Goal: Information Seeking & Learning: Learn about a topic

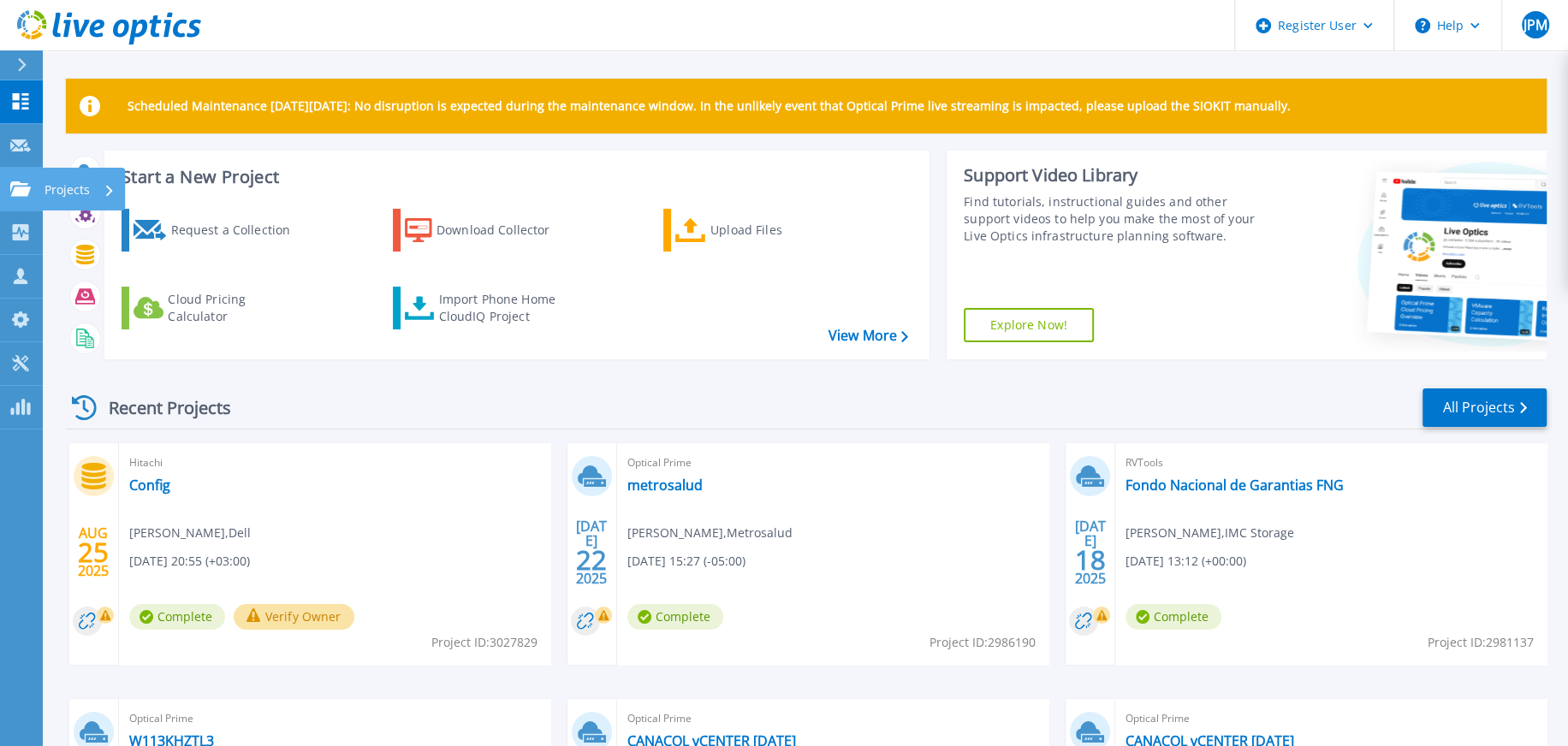
click at [23, 204] on link "Projects Projects" at bounding box center [21, 190] width 43 height 44
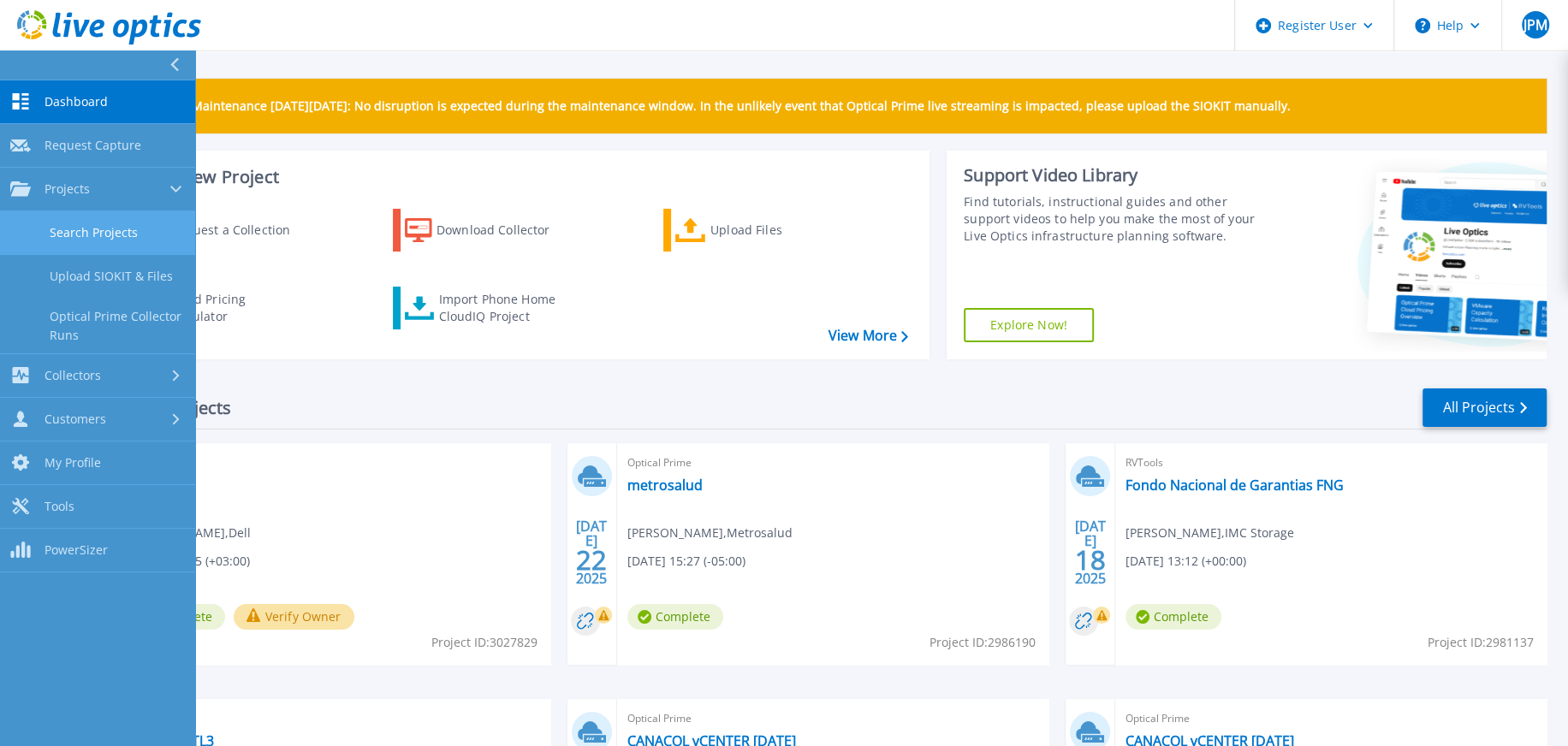
click at [96, 242] on link "Search Projects" at bounding box center [97, 233] width 195 height 44
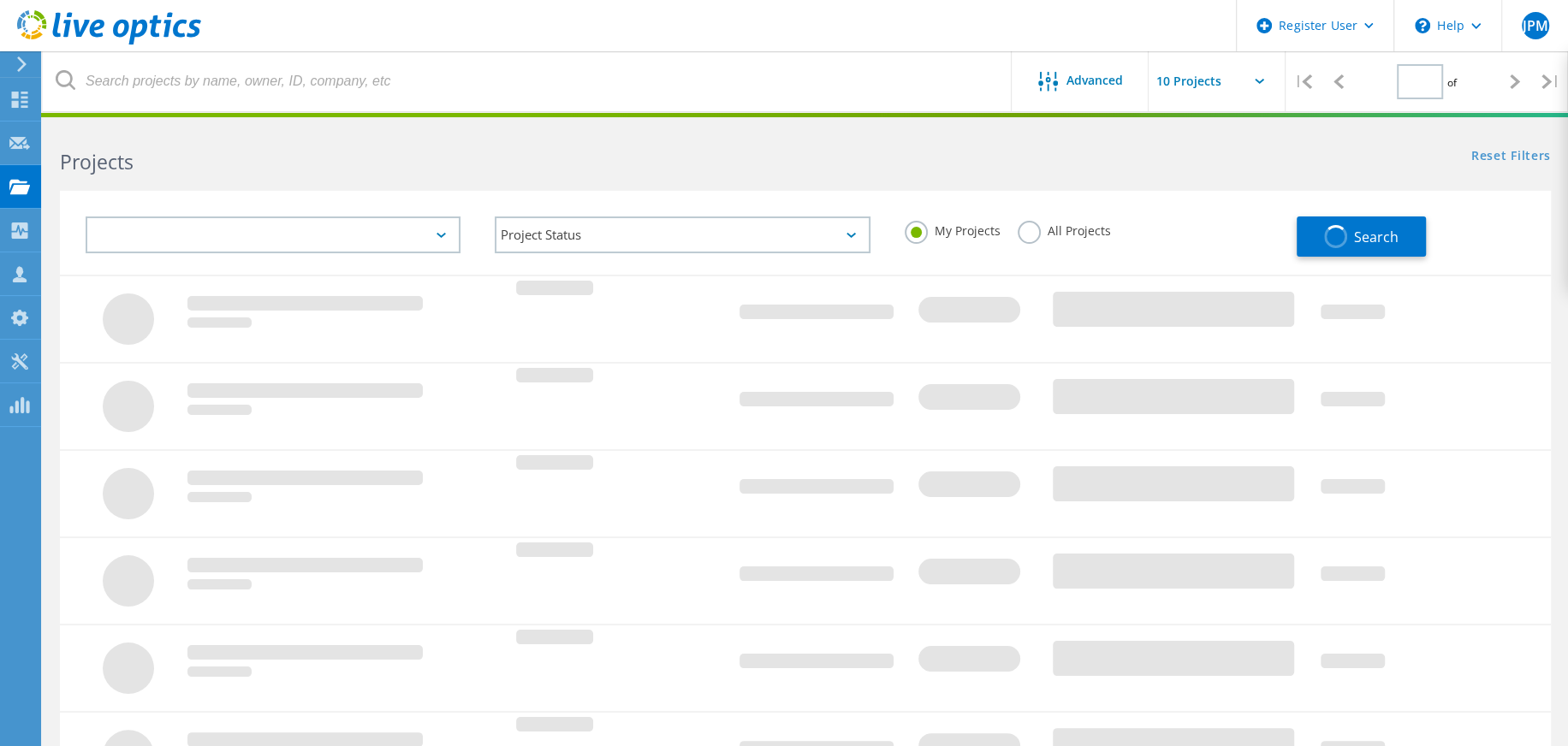
type input "1"
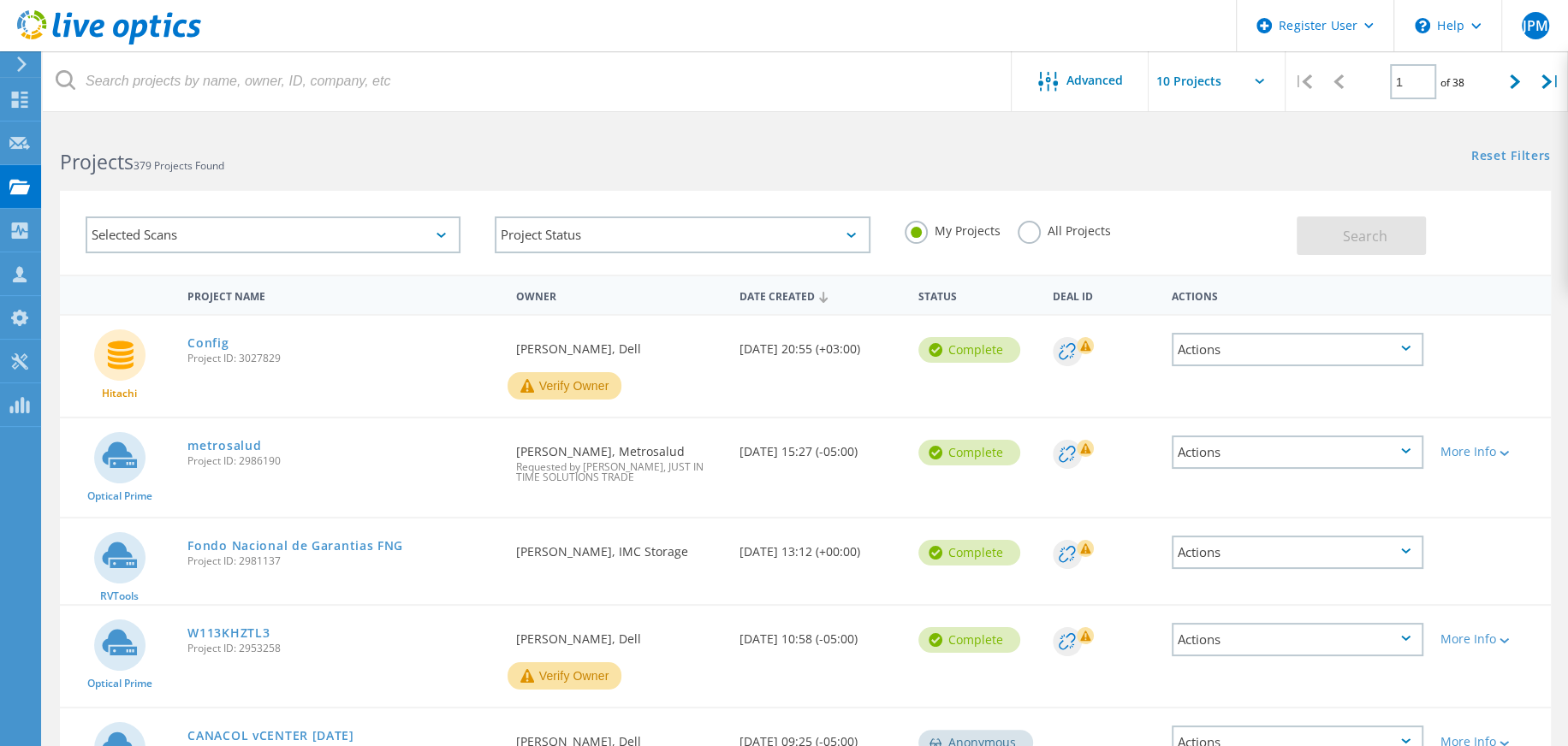
click at [315, 245] on div "Selected Scans" at bounding box center [273, 234] width 375 height 37
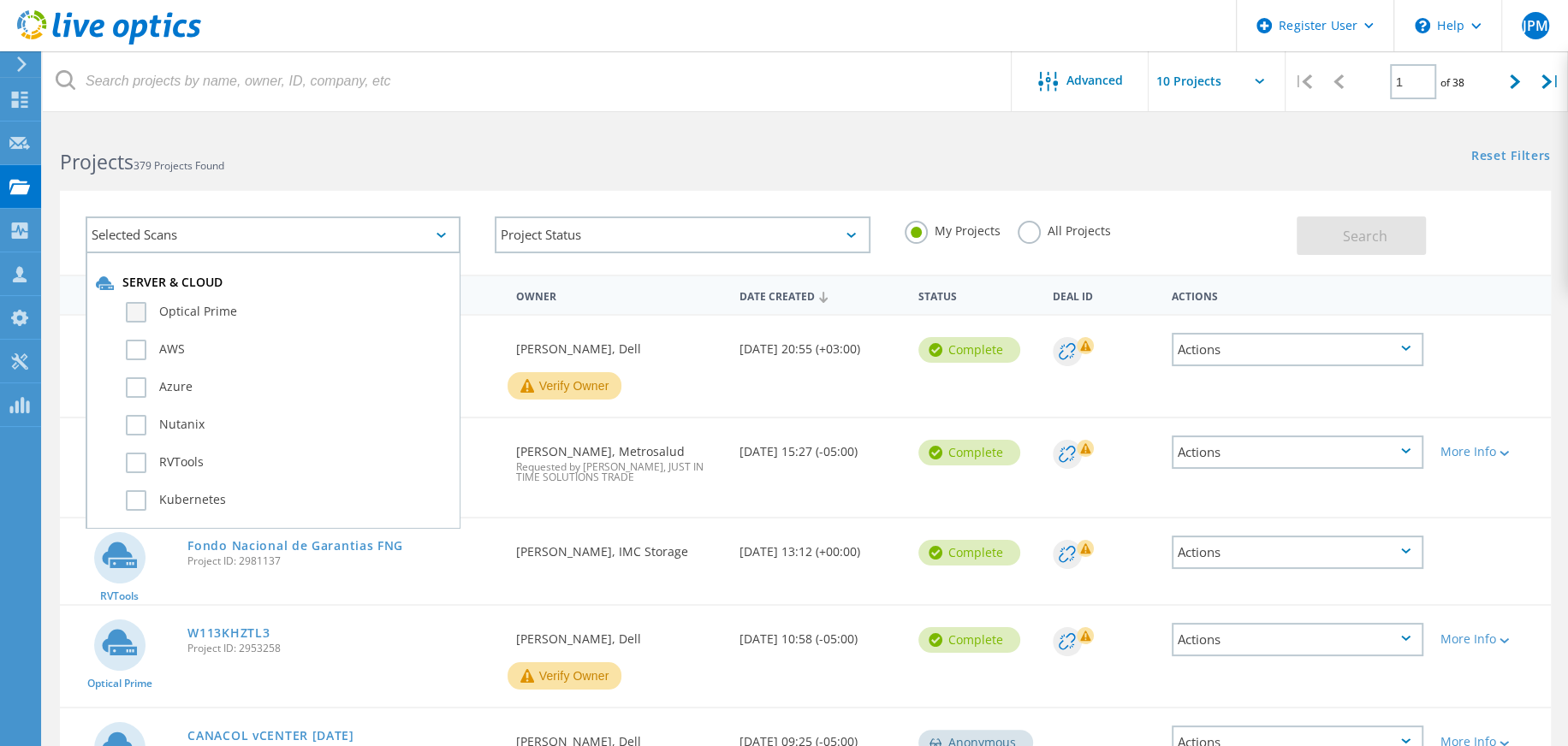
click at [144, 309] on label "Optical Prime" at bounding box center [288, 313] width 324 height 21
click at [0, 0] on input "Optical Prime" at bounding box center [0, 0] width 0 height 0
click at [474, 239] on div "Selected Scans 1 Server & Cloud Optical Prime AWS Azure Nutanix RVTools Kuberne…" at bounding box center [273, 234] width 409 height 71
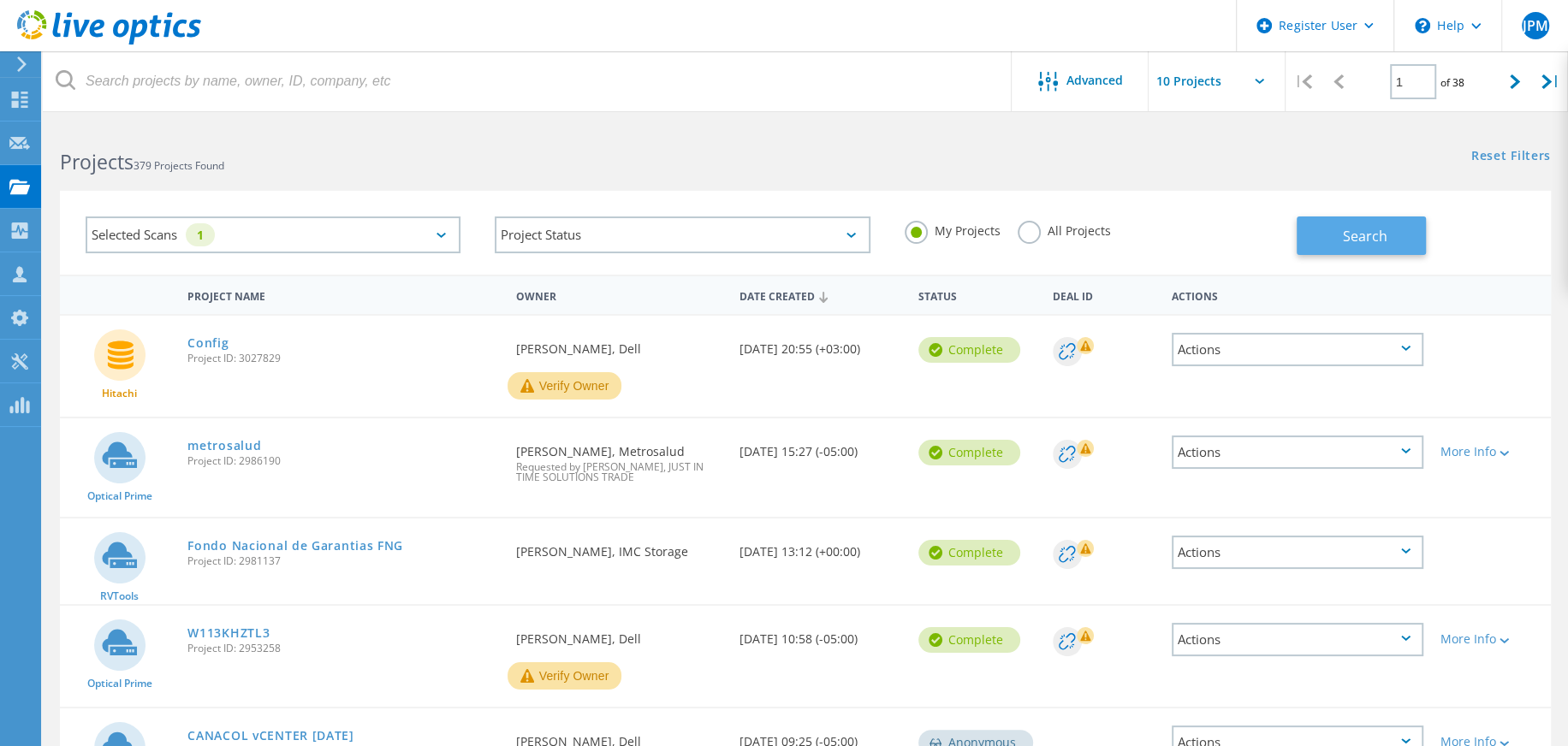
click at [1326, 236] on button "Search" at bounding box center [1361, 235] width 130 height 38
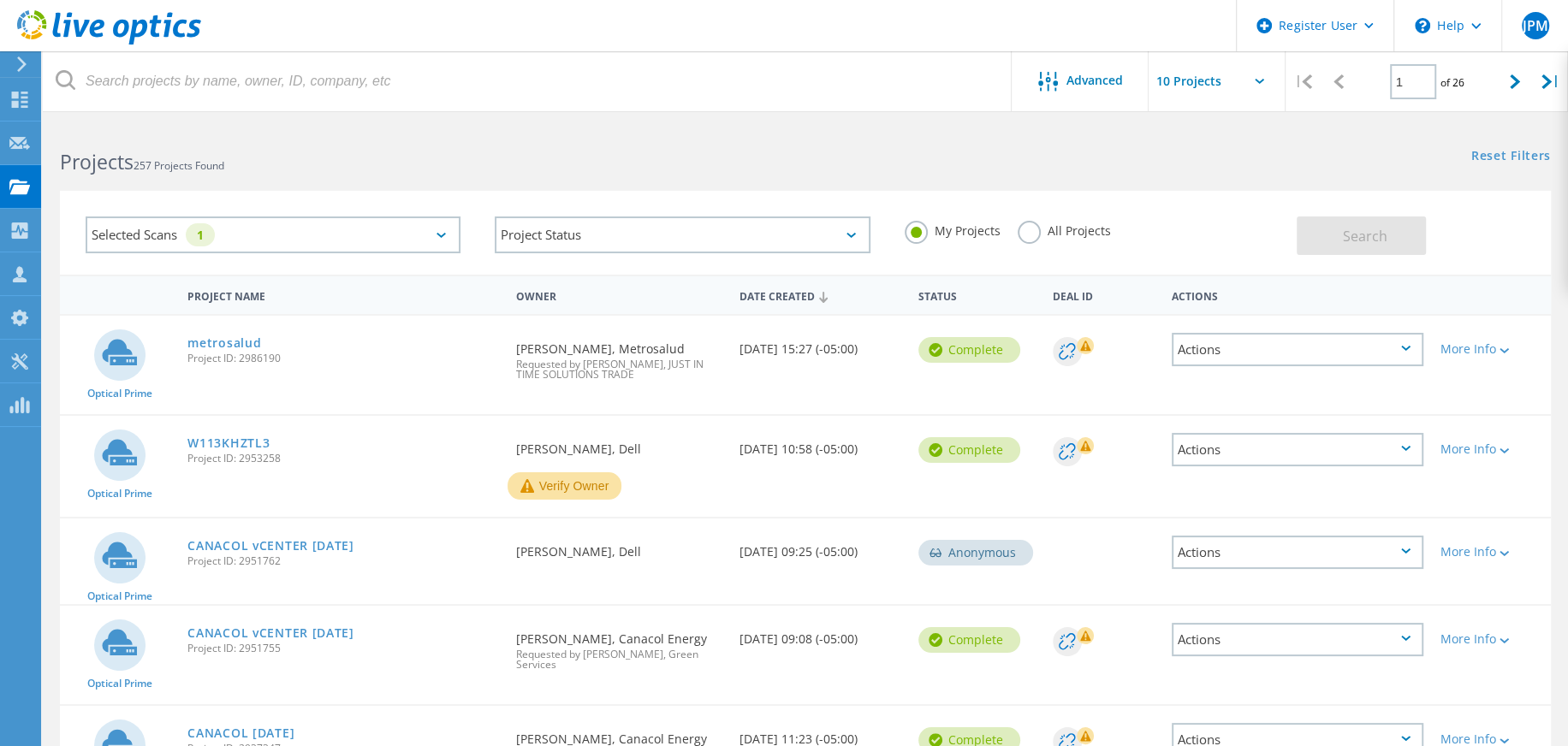
drag, startPoint x: 239, startPoint y: 358, endPoint x: 279, endPoint y: 357, distance: 40.0
click at [279, 357] on span "Project ID: 2986190" at bounding box center [343, 358] width 311 height 10
copy span "2986190"
click at [224, 345] on link "metrosalud" at bounding box center [224, 343] width 73 height 12
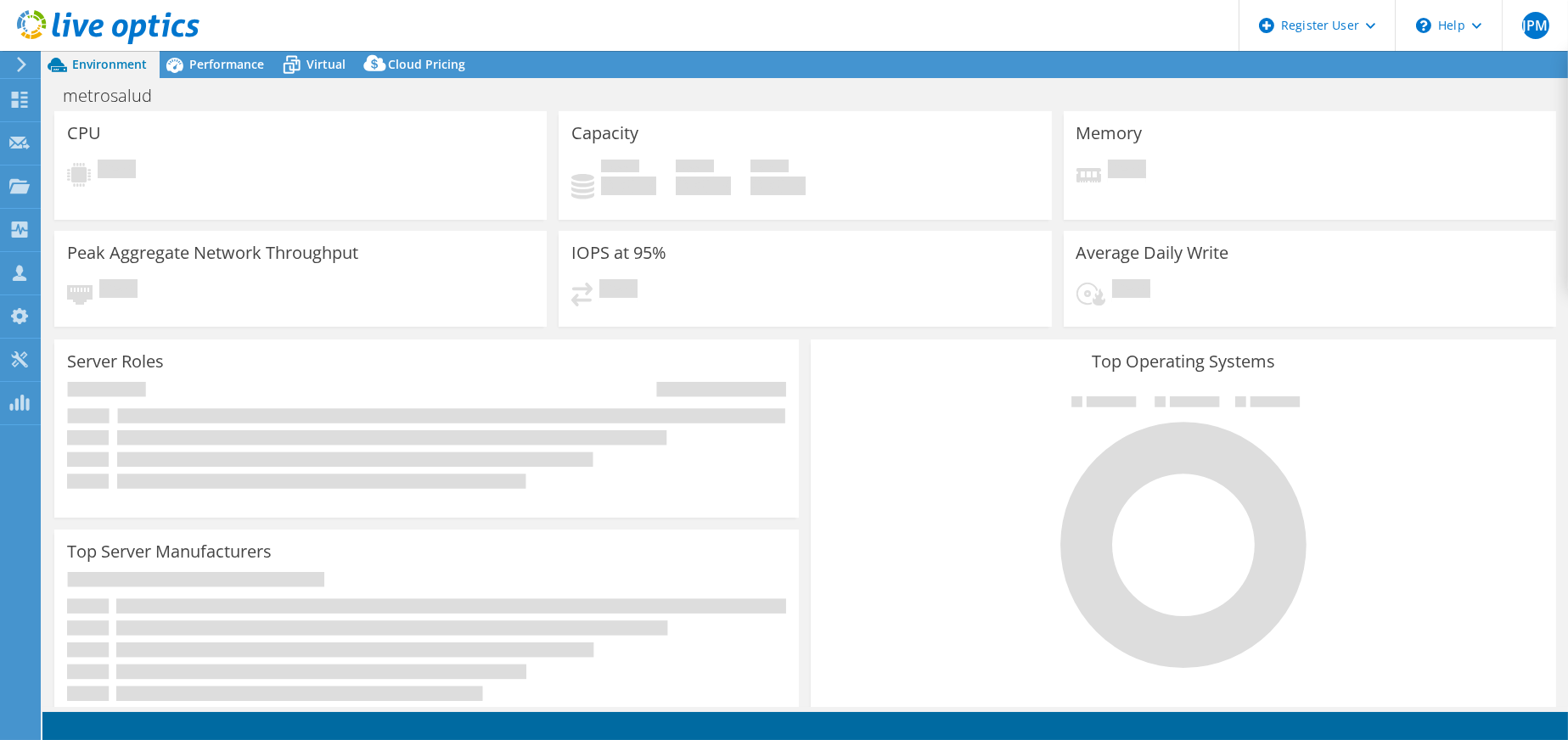
select select "USD"
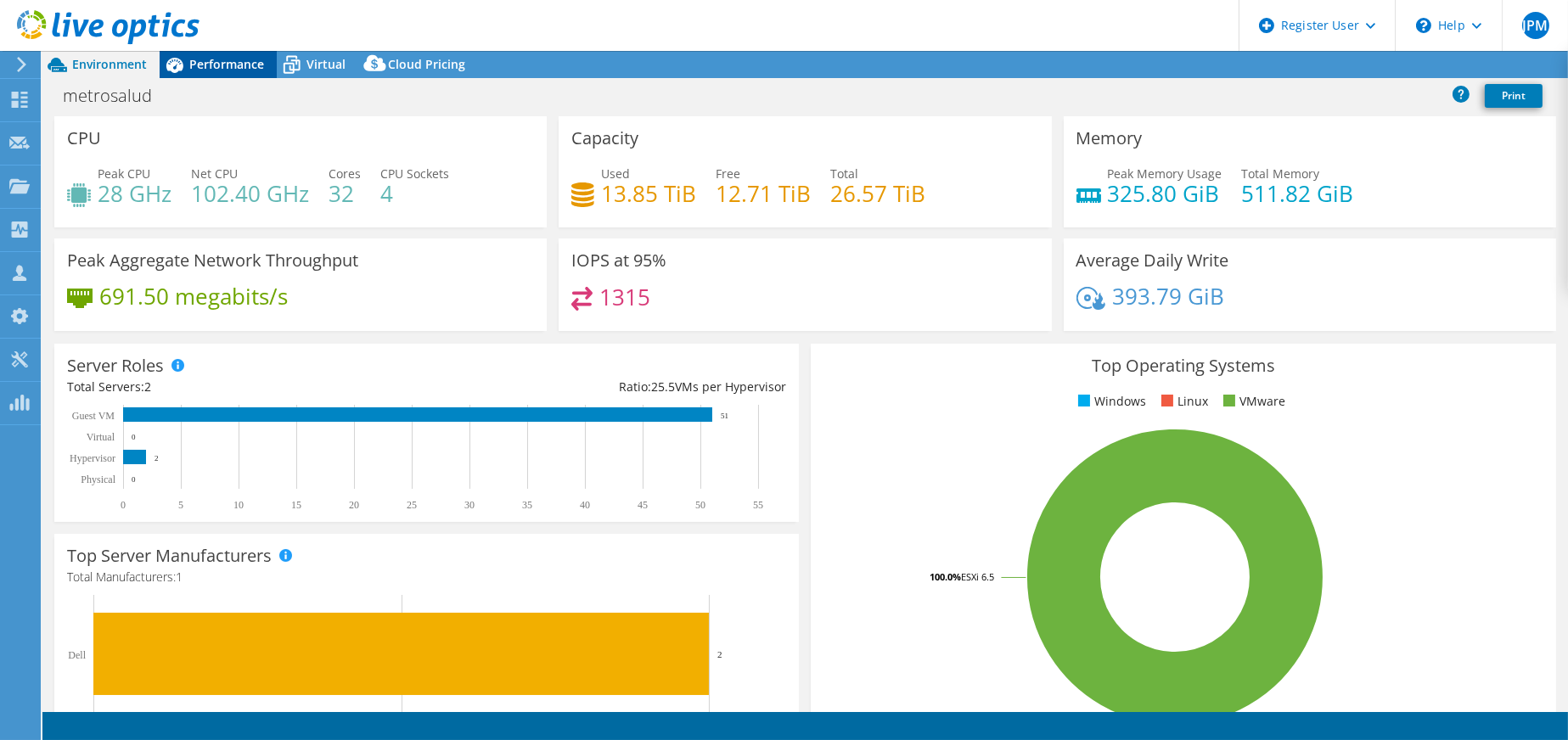
click at [242, 68] on span "Performance" at bounding box center [226, 63] width 75 height 16
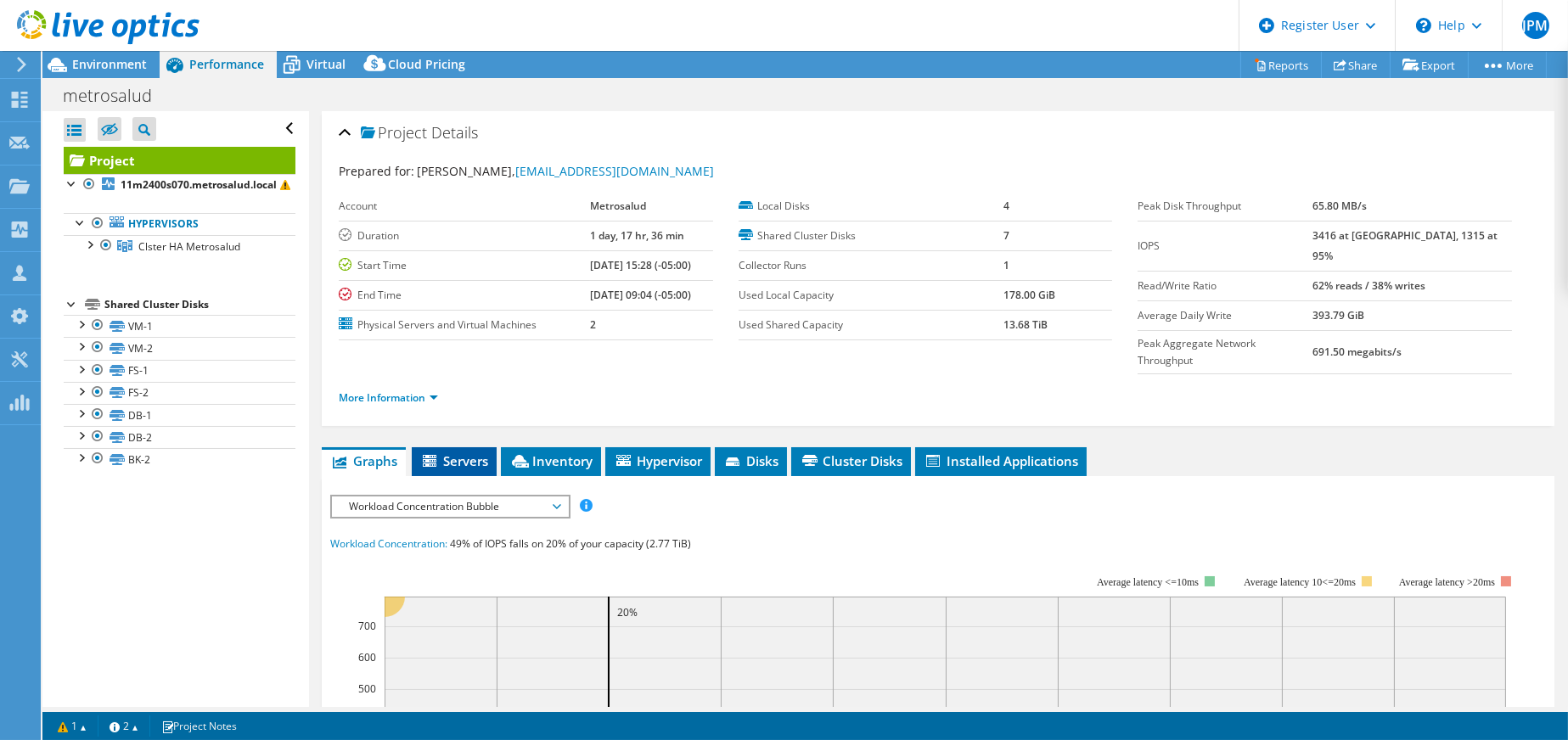
click at [477, 453] on span "Servers" at bounding box center [454, 461] width 68 height 17
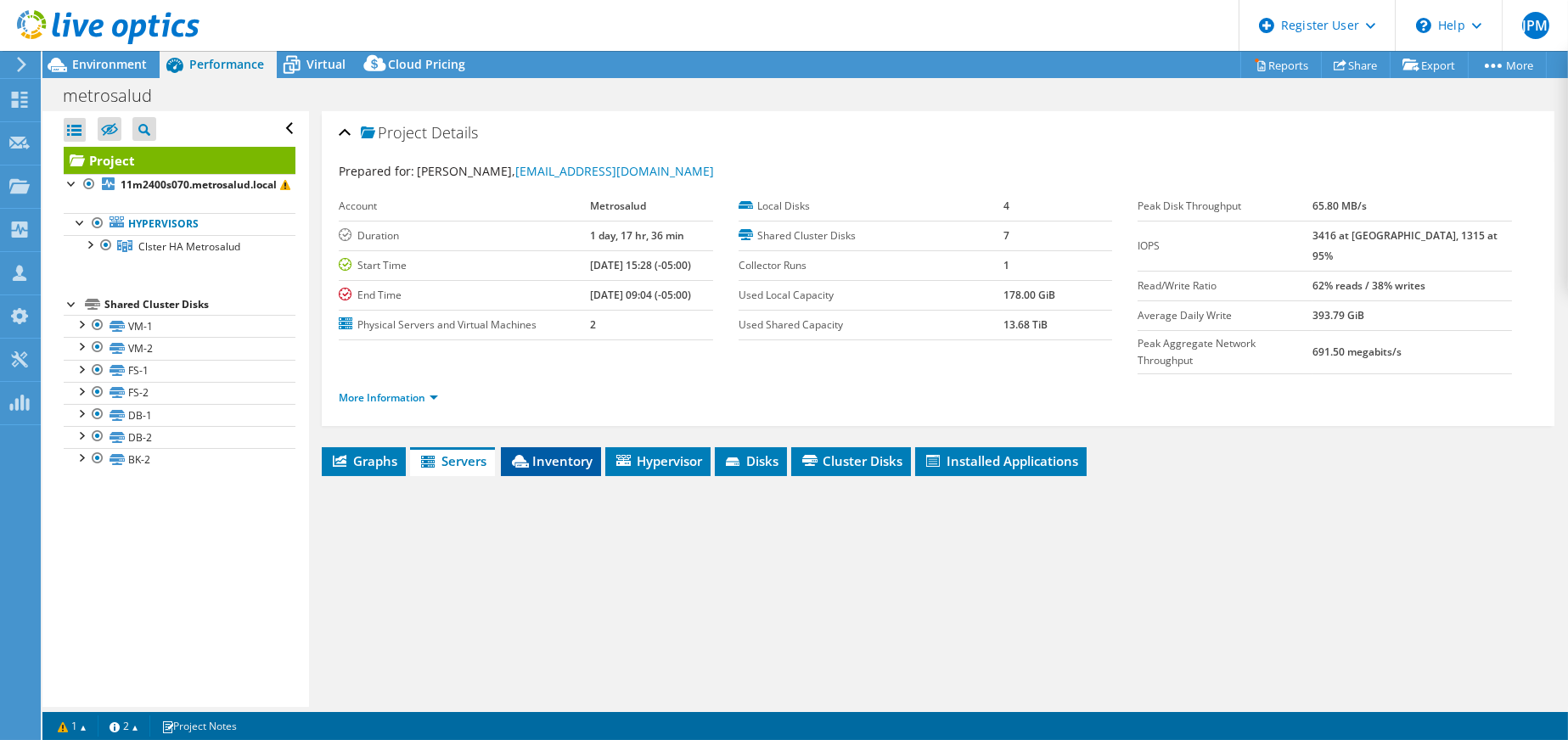
click at [504, 447] on li "Inventory" at bounding box center [551, 461] width 100 height 29
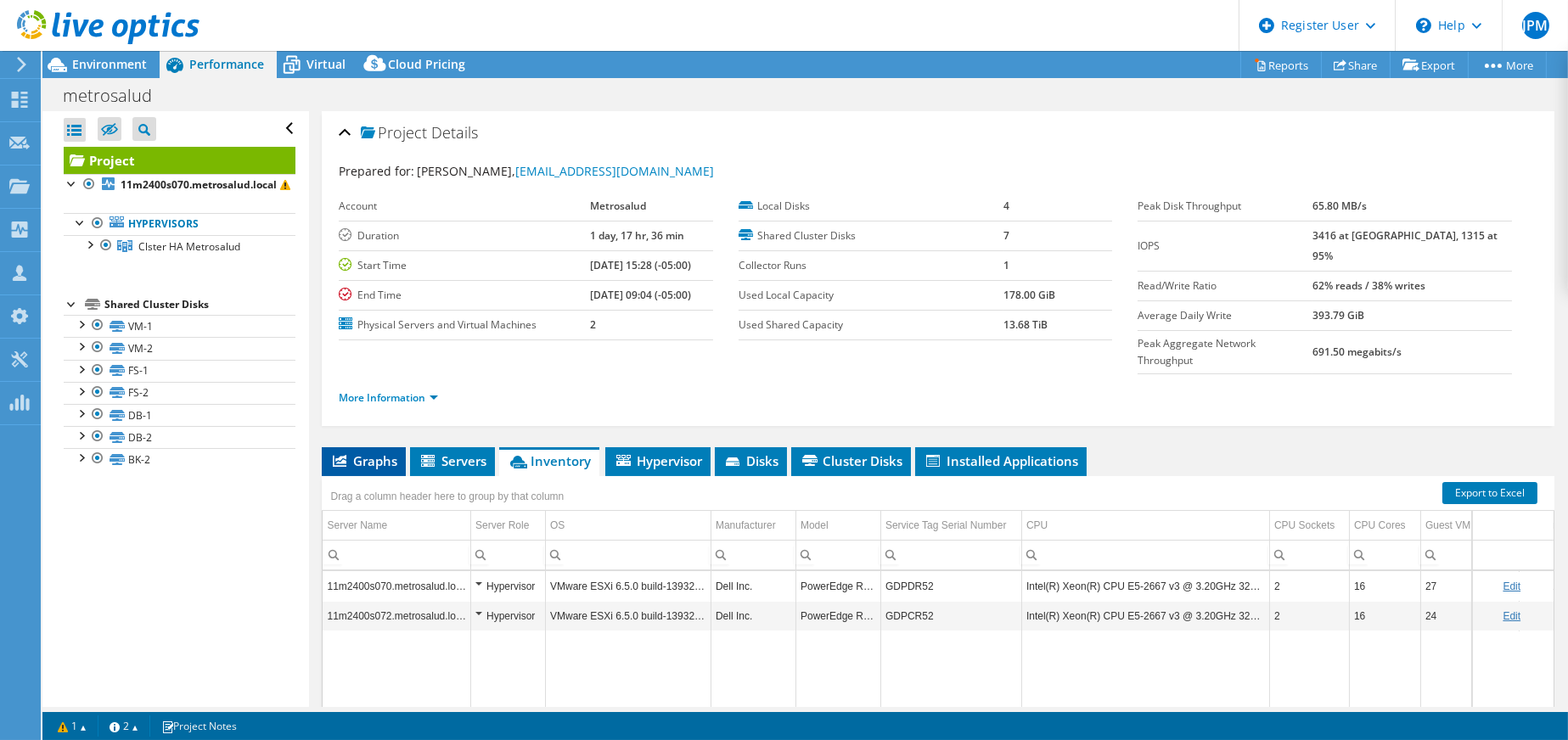
click at [384, 453] on span "Graphs" at bounding box center [363, 461] width 67 height 17
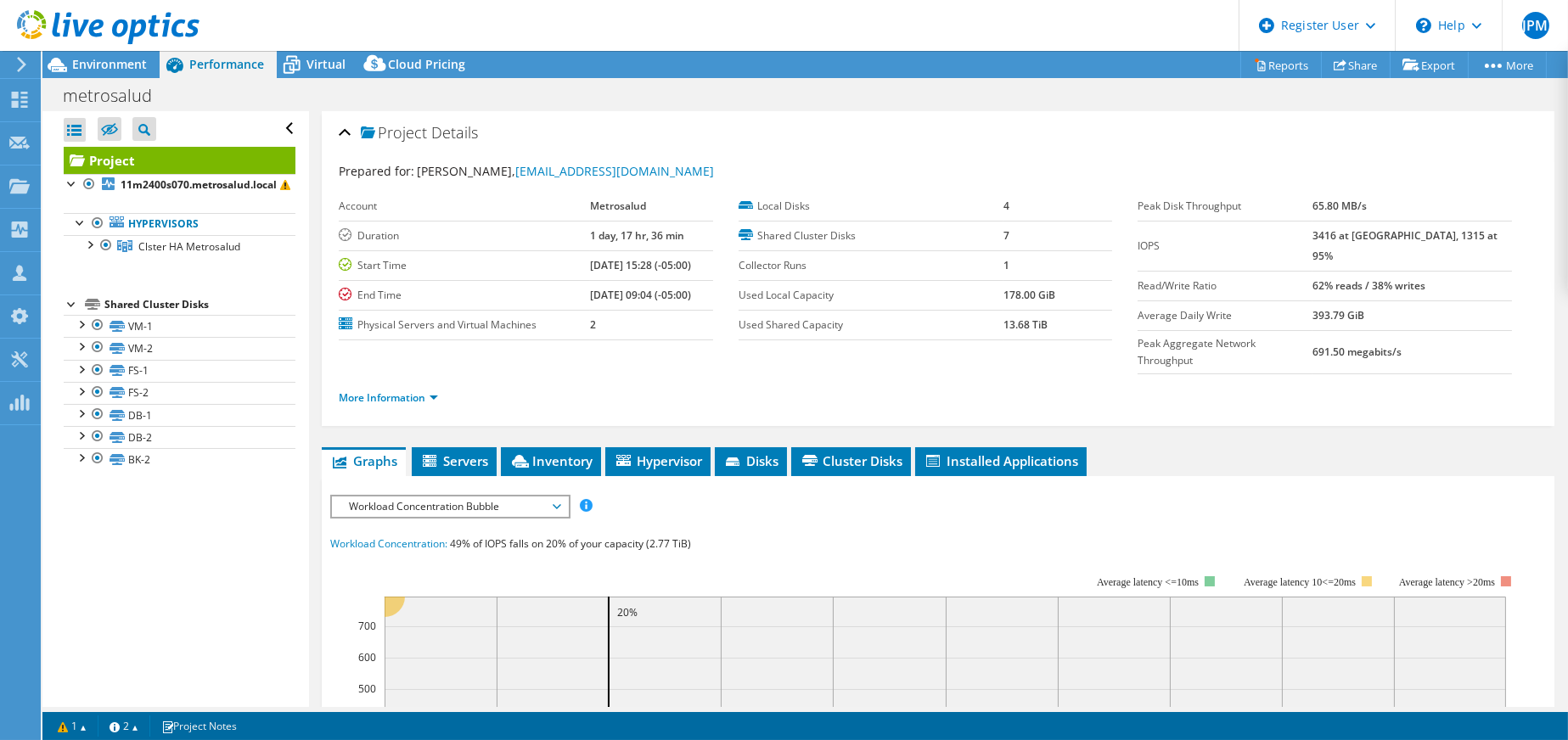
click at [440, 496] on span "Workload Concentration Bubble" at bounding box center [449, 507] width 218 height 21
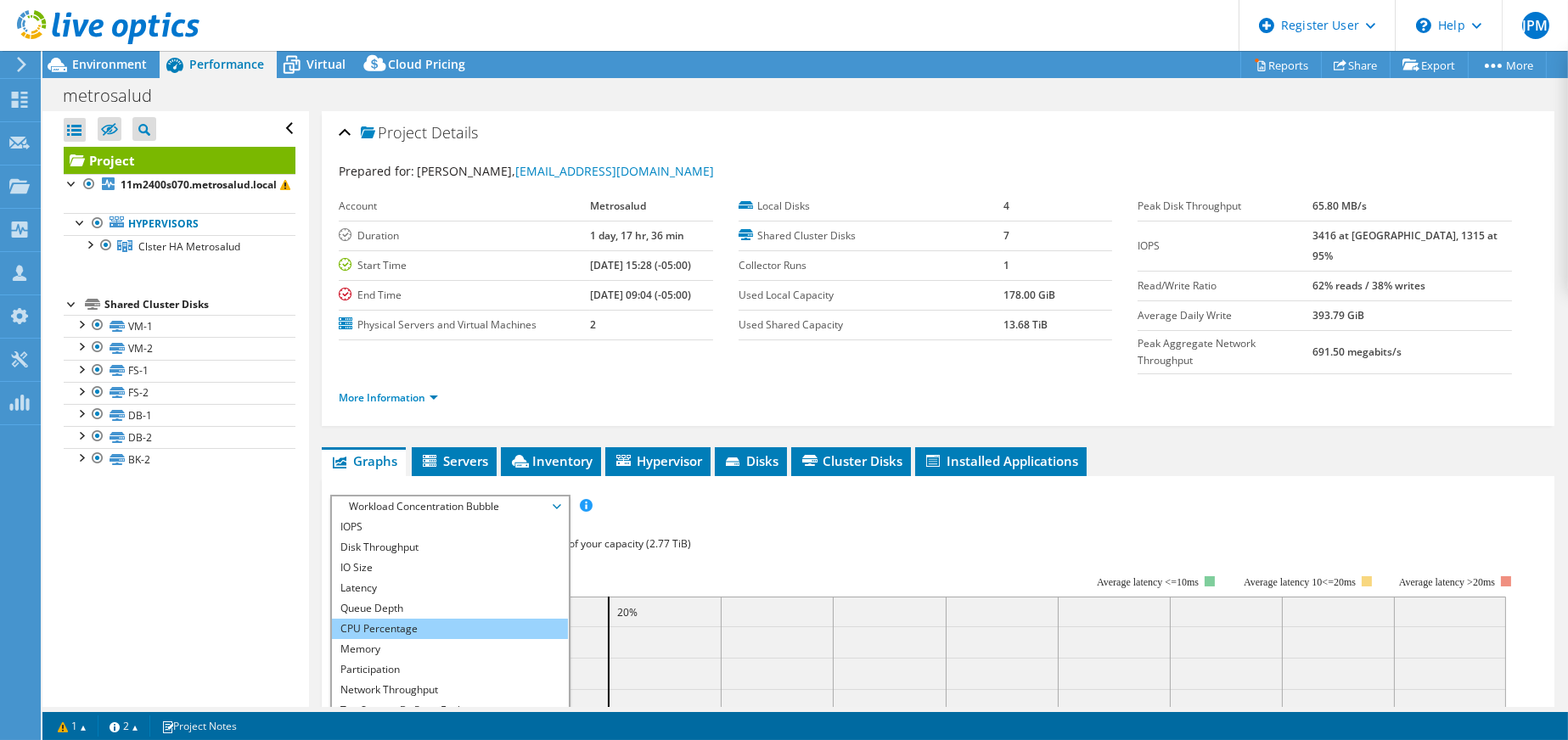
click at [417, 619] on li "CPU Percentage" at bounding box center [449, 629] width 235 height 21
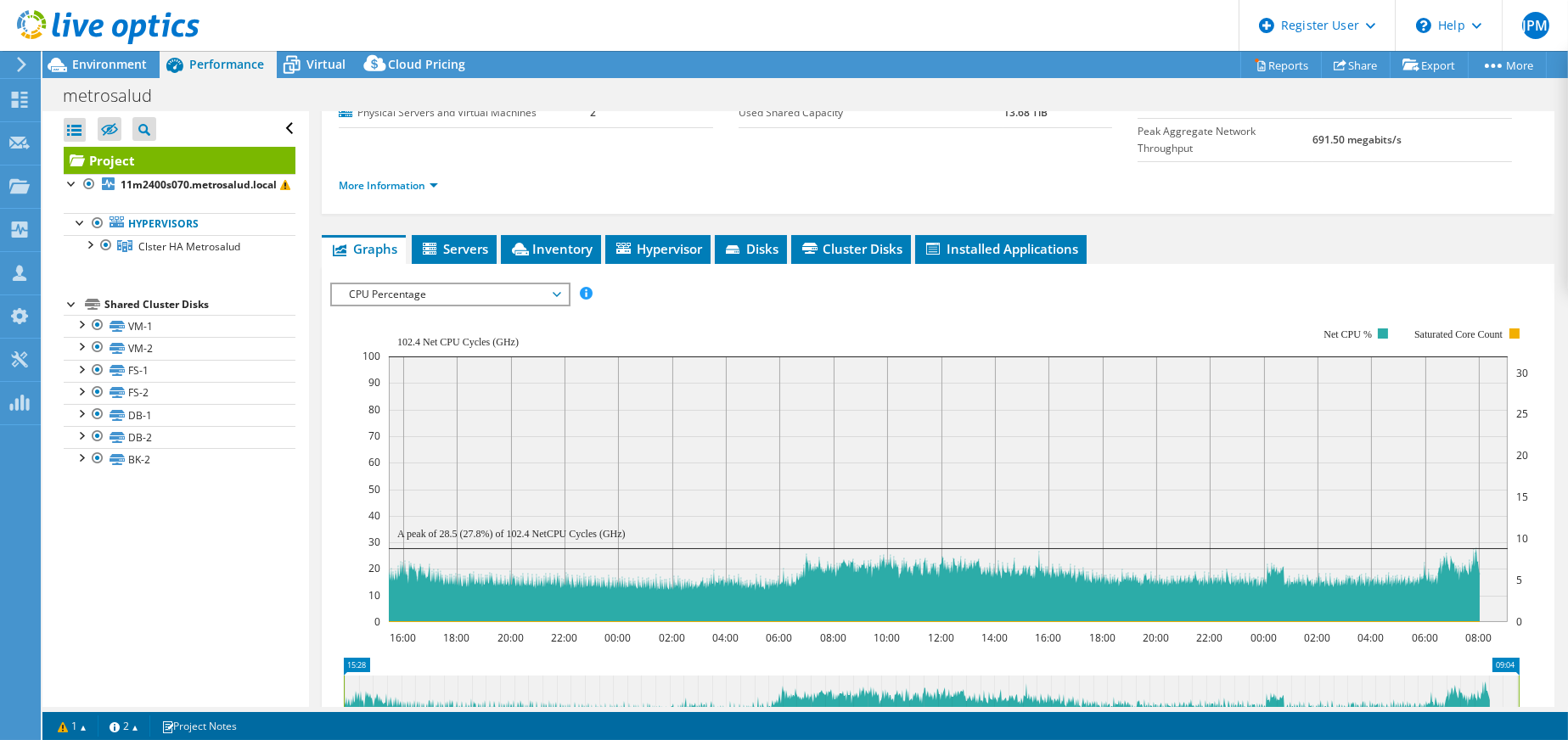
scroll to position [254, 0]
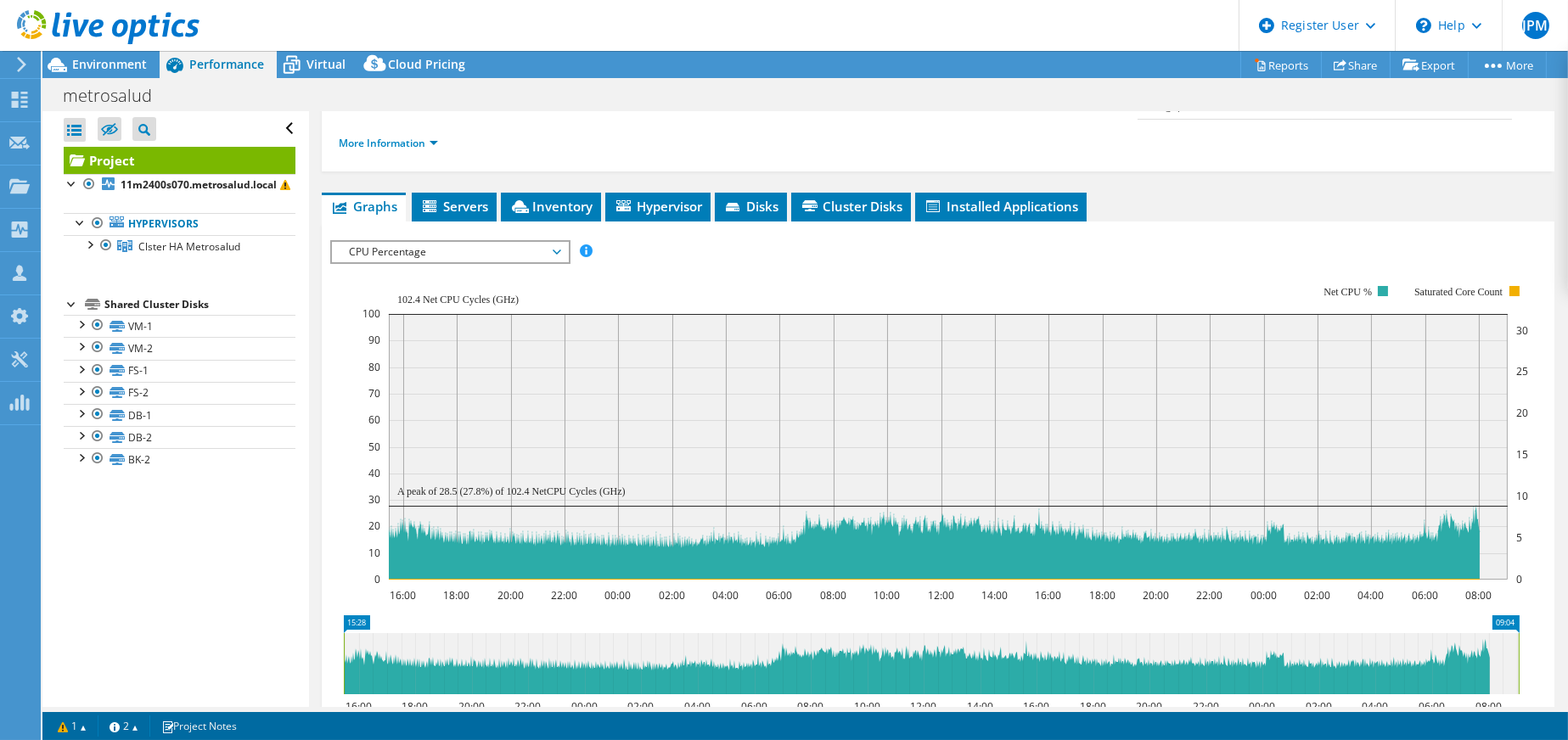
click at [374, 242] on span "CPU Percentage" at bounding box center [449, 252] width 218 height 21
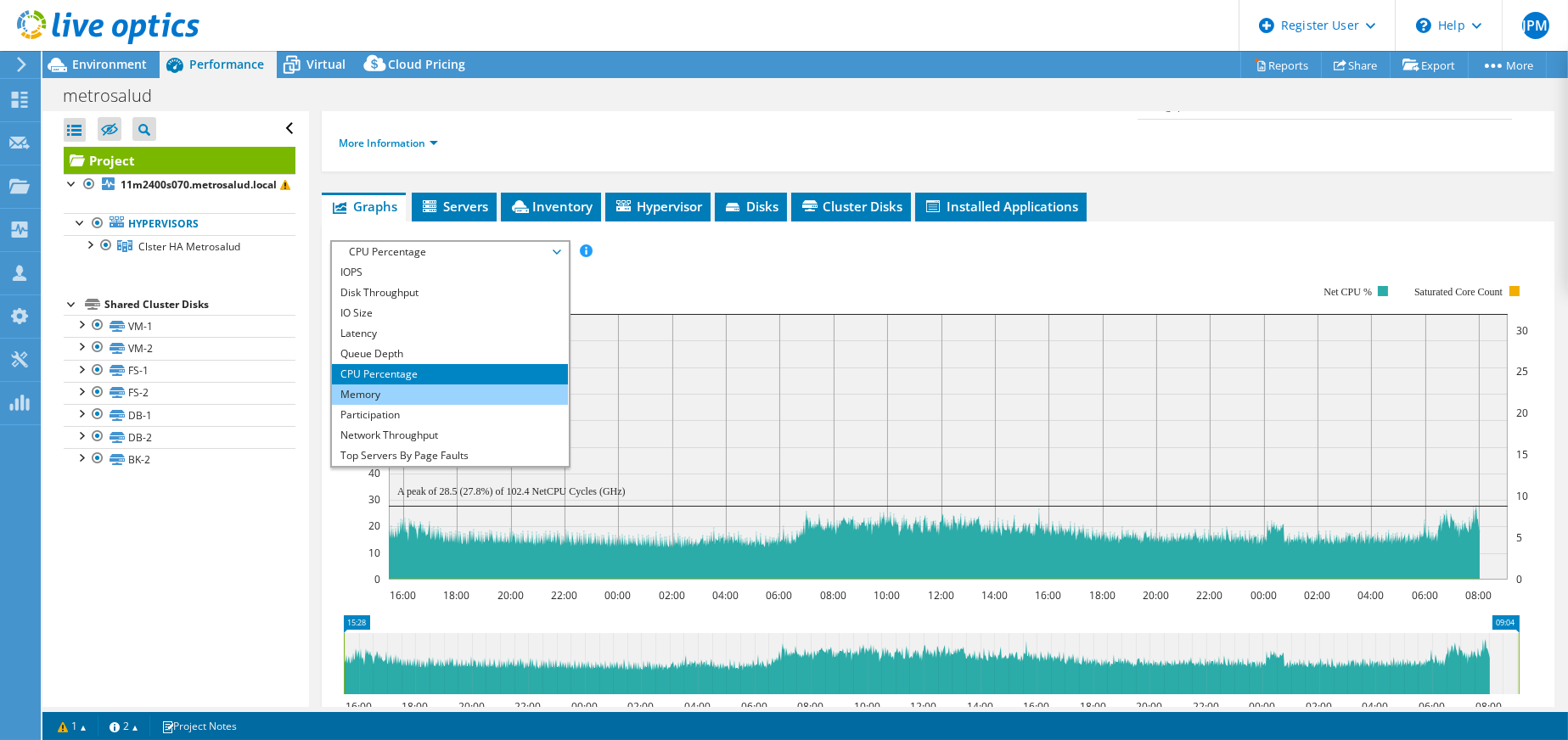
click at [380, 385] on li "Memory" at bounding box center [449, 395] width 235 height 21
